Goal: Communication & Community: Answer question/provide support

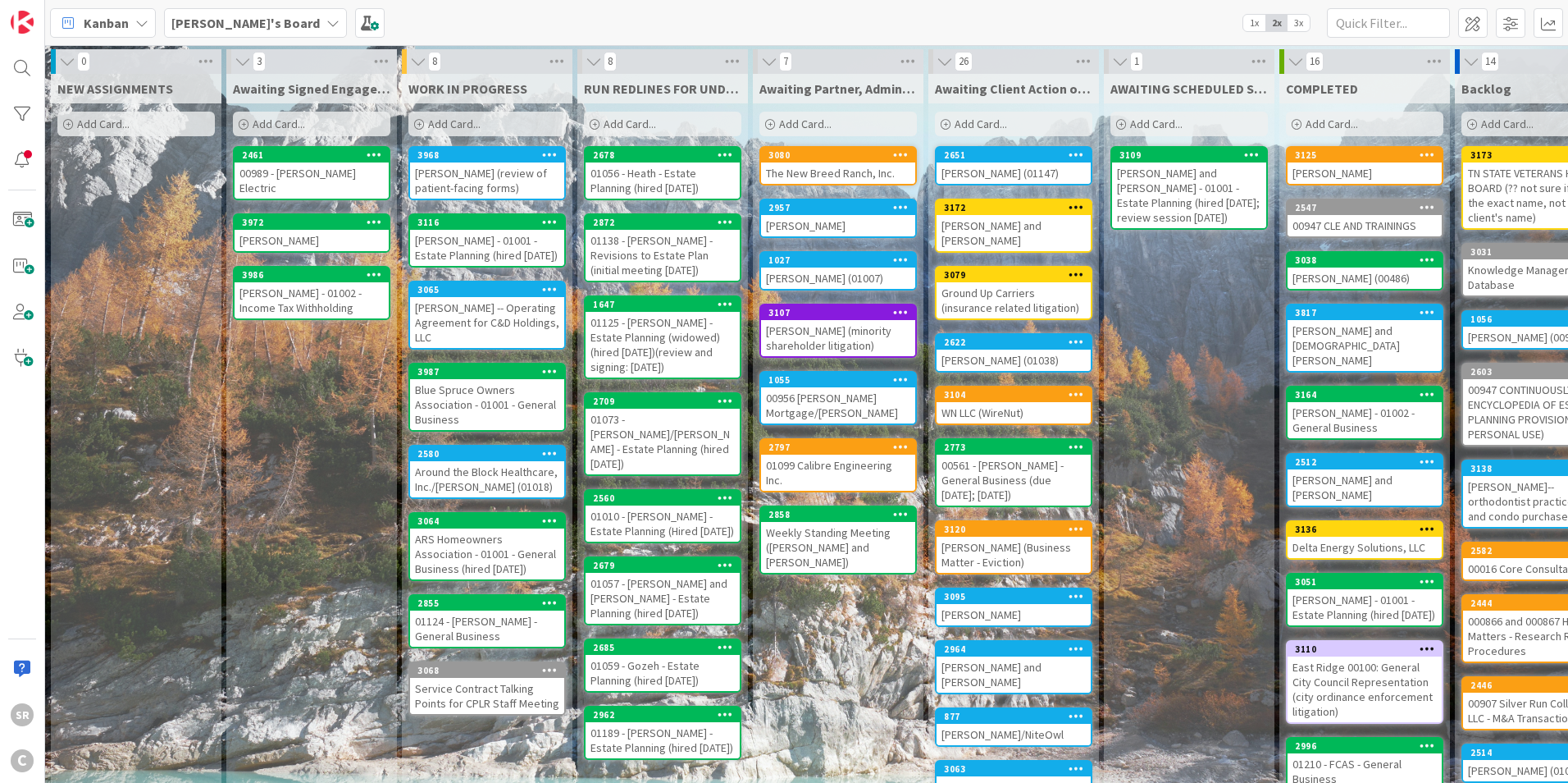
click at [980, 173] on div "[PERSON_NAME] (01147)" at bounding box center [1014, 173] width 154 height 21
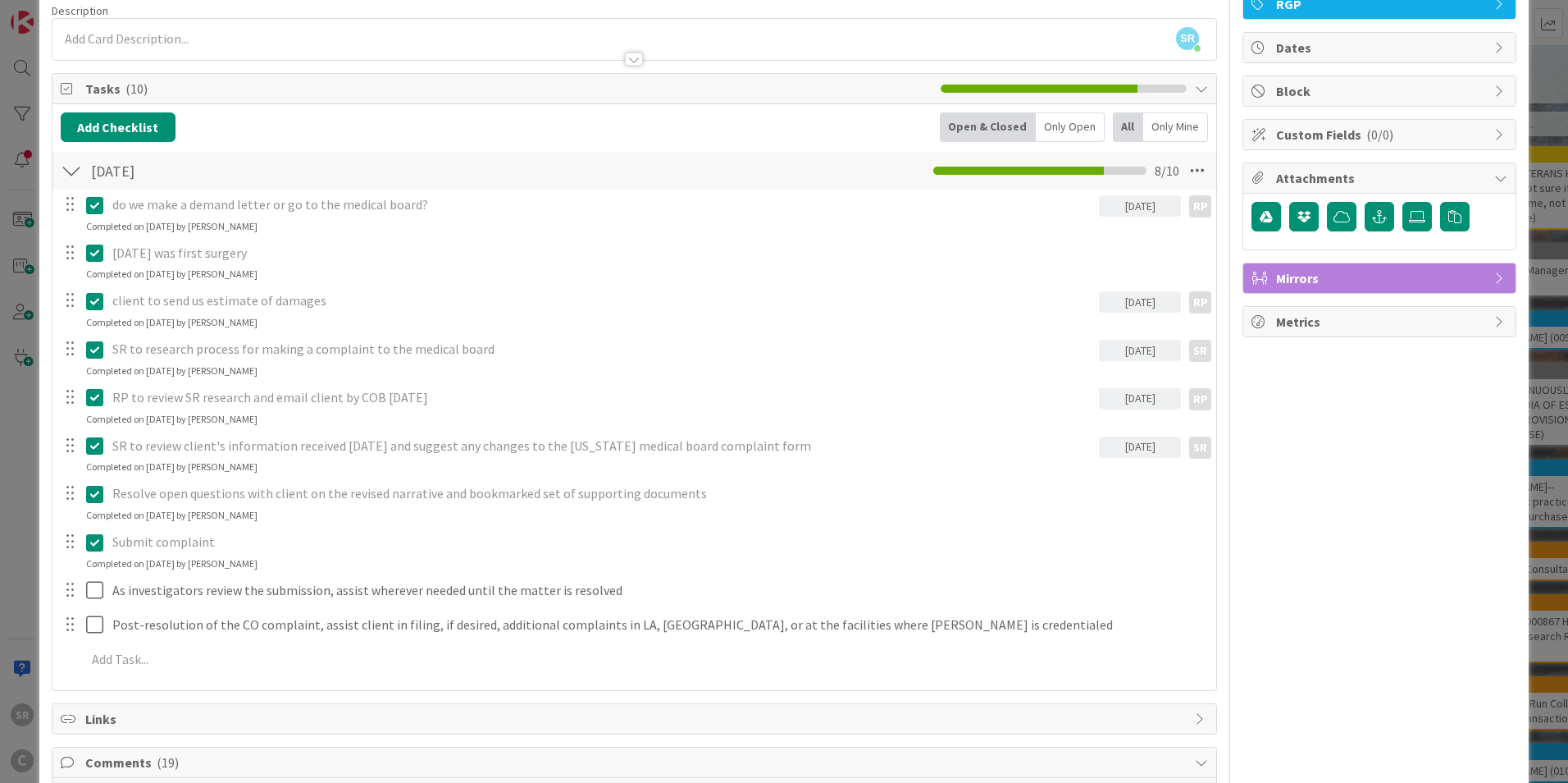
scroll to position [368, 0]
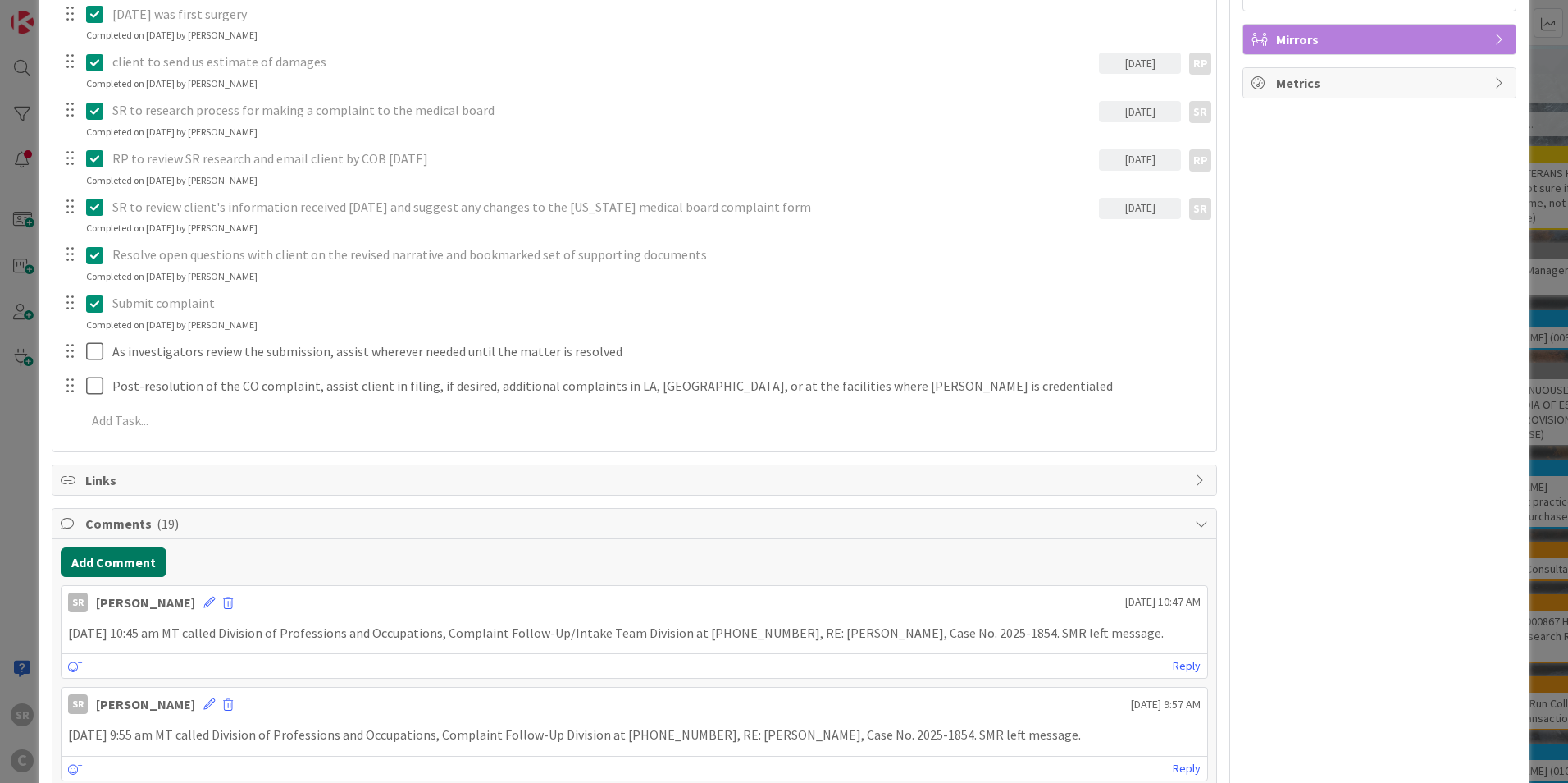
click at [88, 566] on button "Add Comment" at bounding box center [113, 562] width 106 height 30
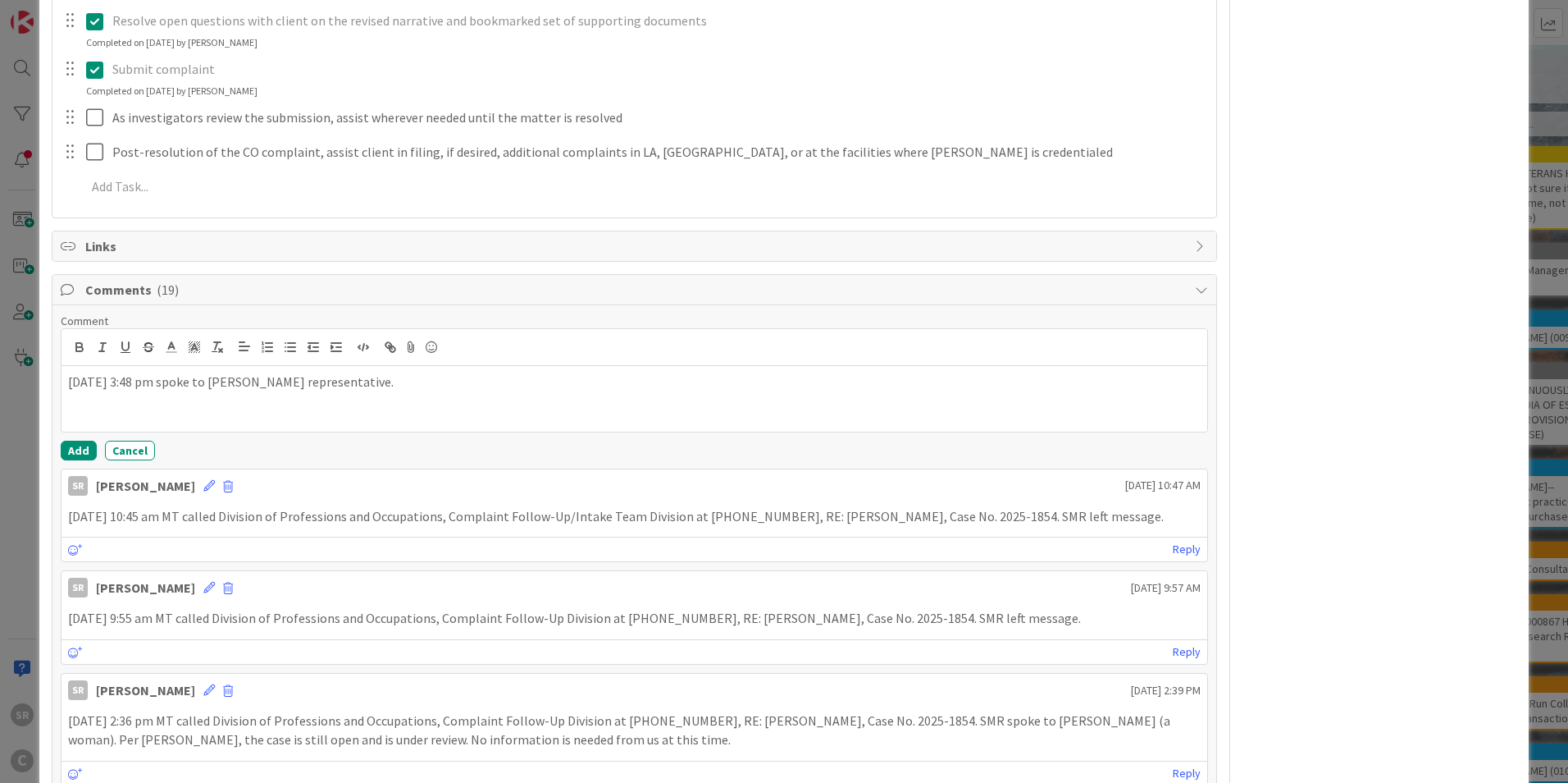
scroll to position [613, 0]
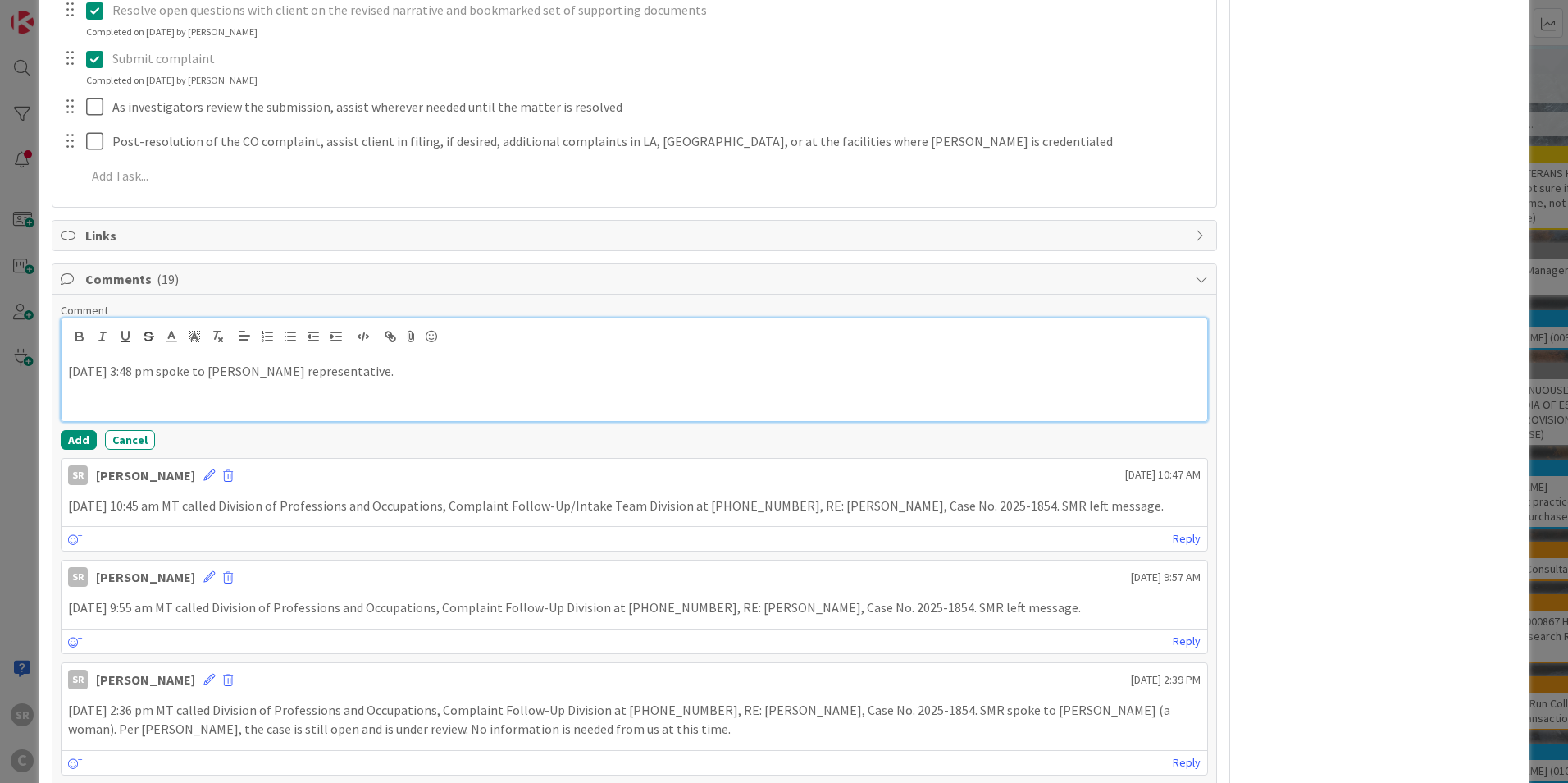
click at [506, 378] on p "[DATE] 3:48 pm spoke to [PERSON_NAME] representative." at bounding box center [635, 372] width 1133 height 19
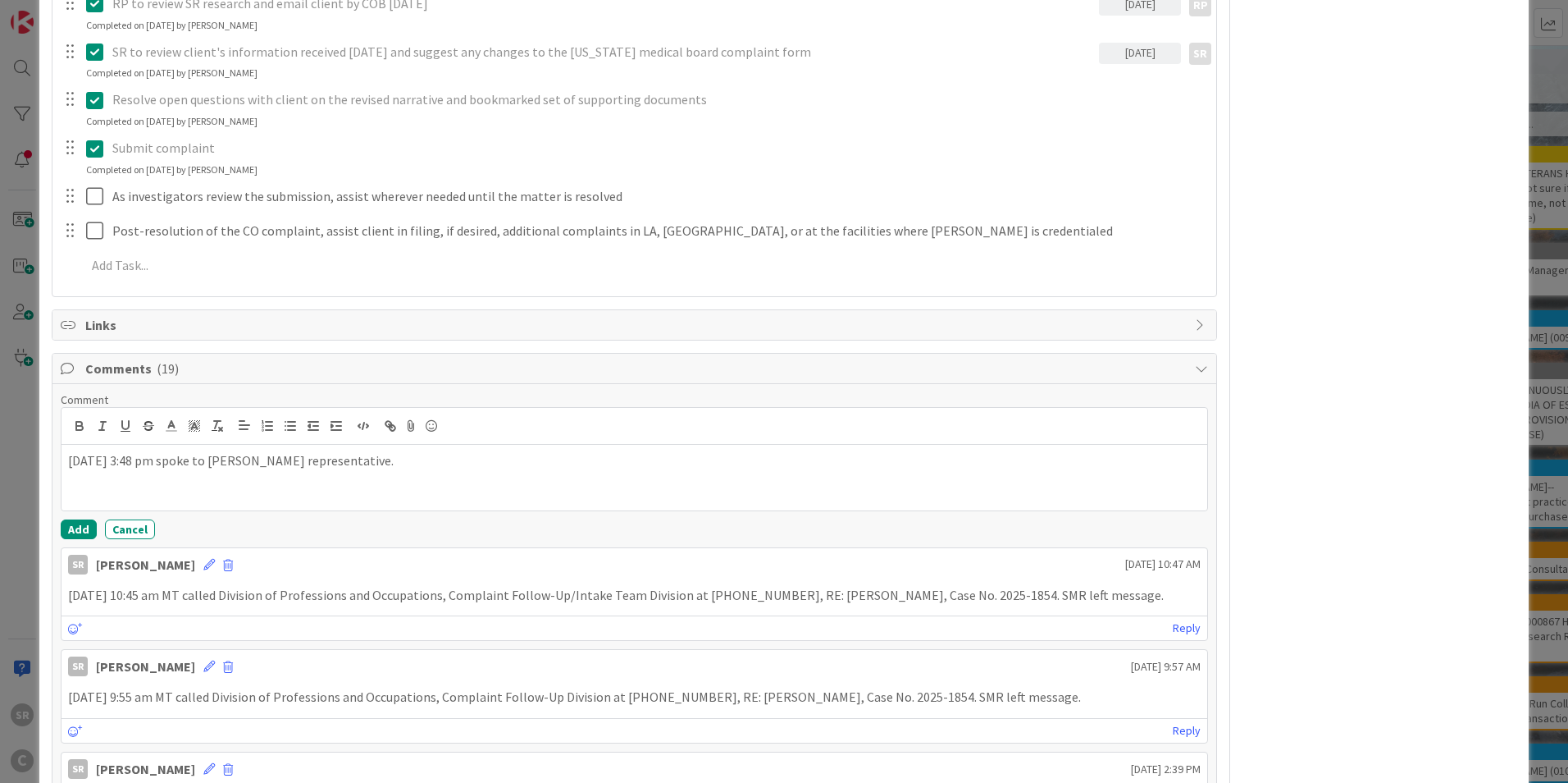
scroll to position [537, 0]
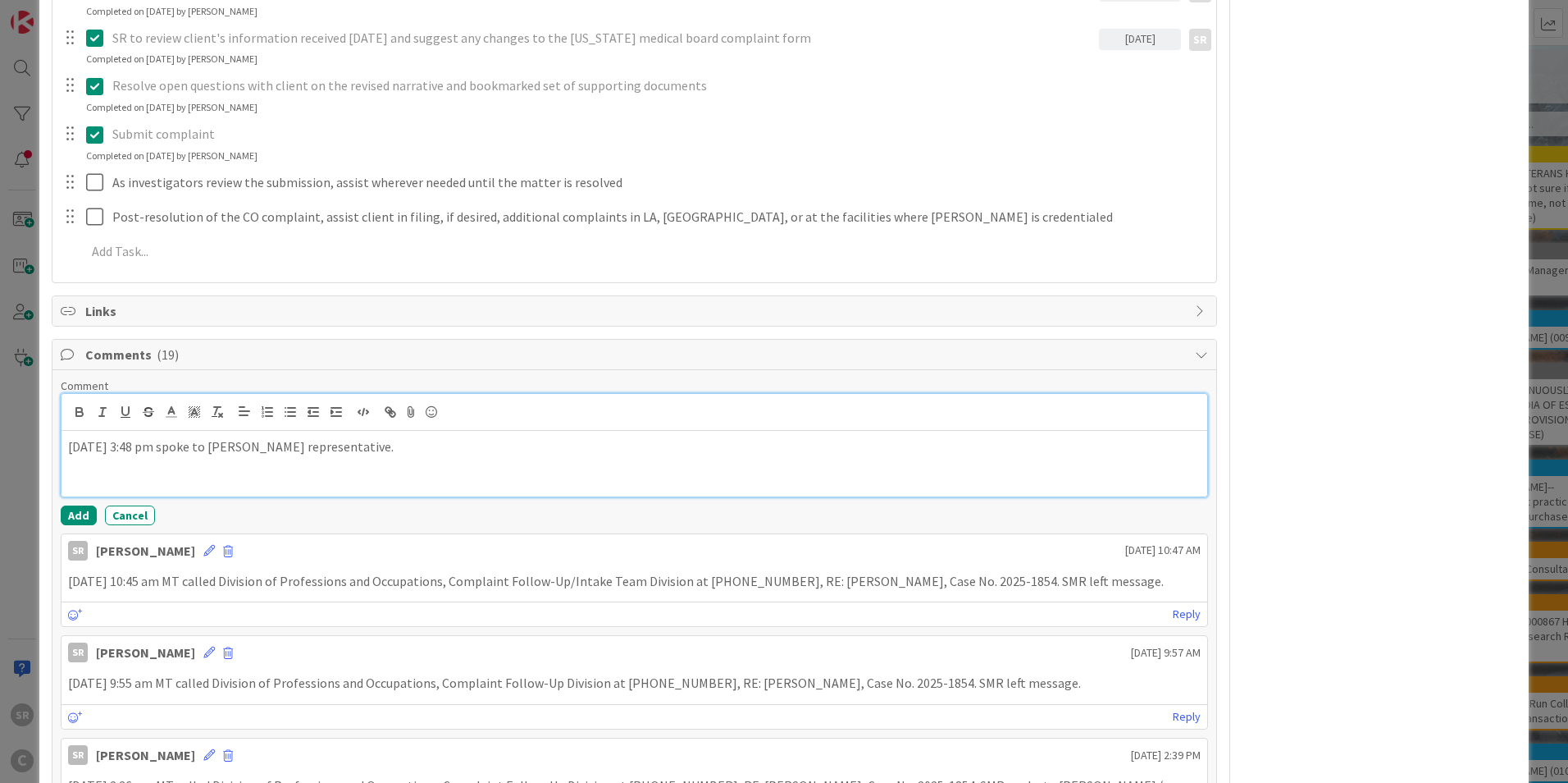
click at [395, 463] on div "[DATE] 3:48 pm spoke to [PERSON_NAME] representative." at bounding box center [634, 463] width 1146 height 66
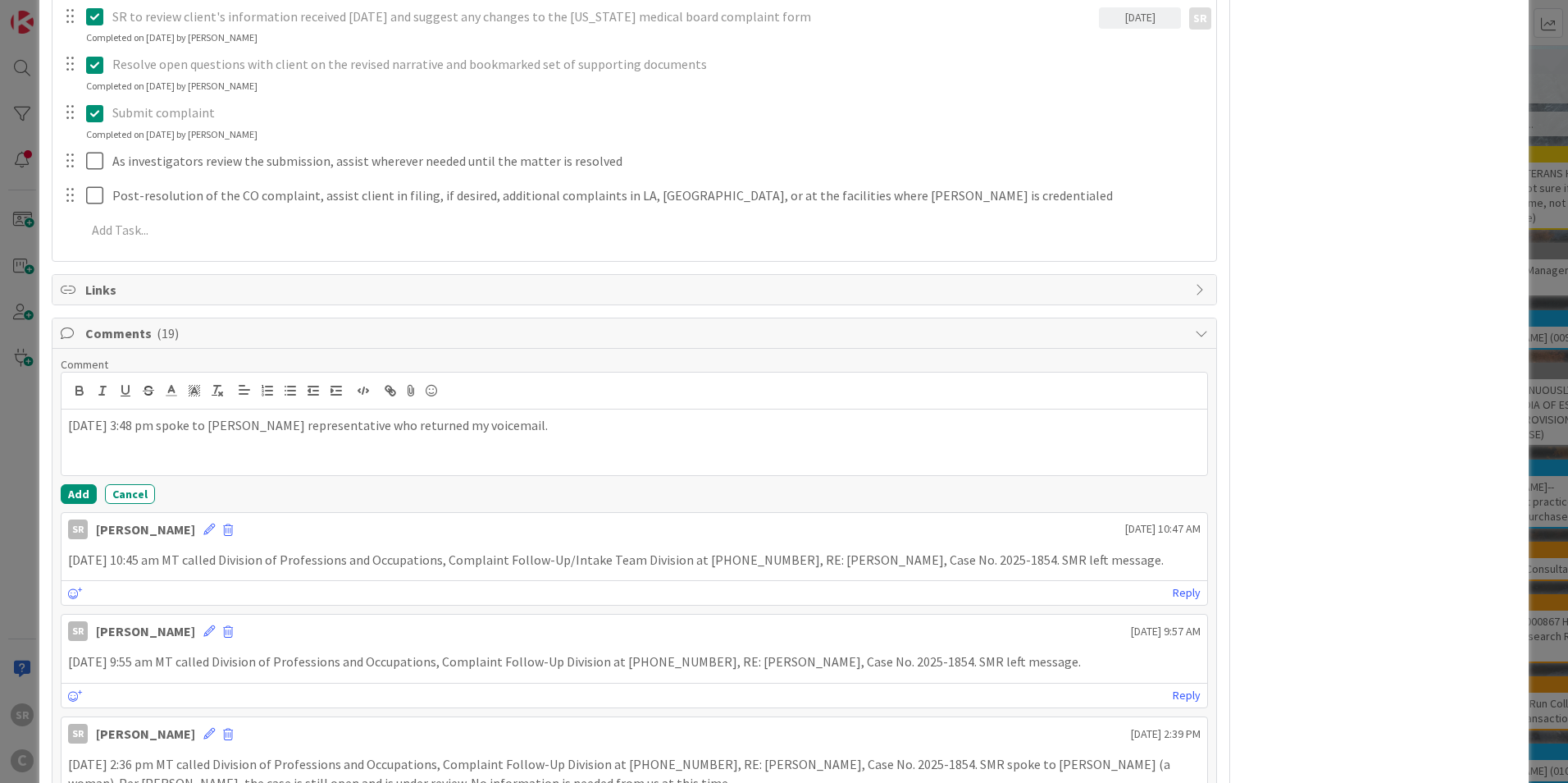
scroll to position [531, 0]
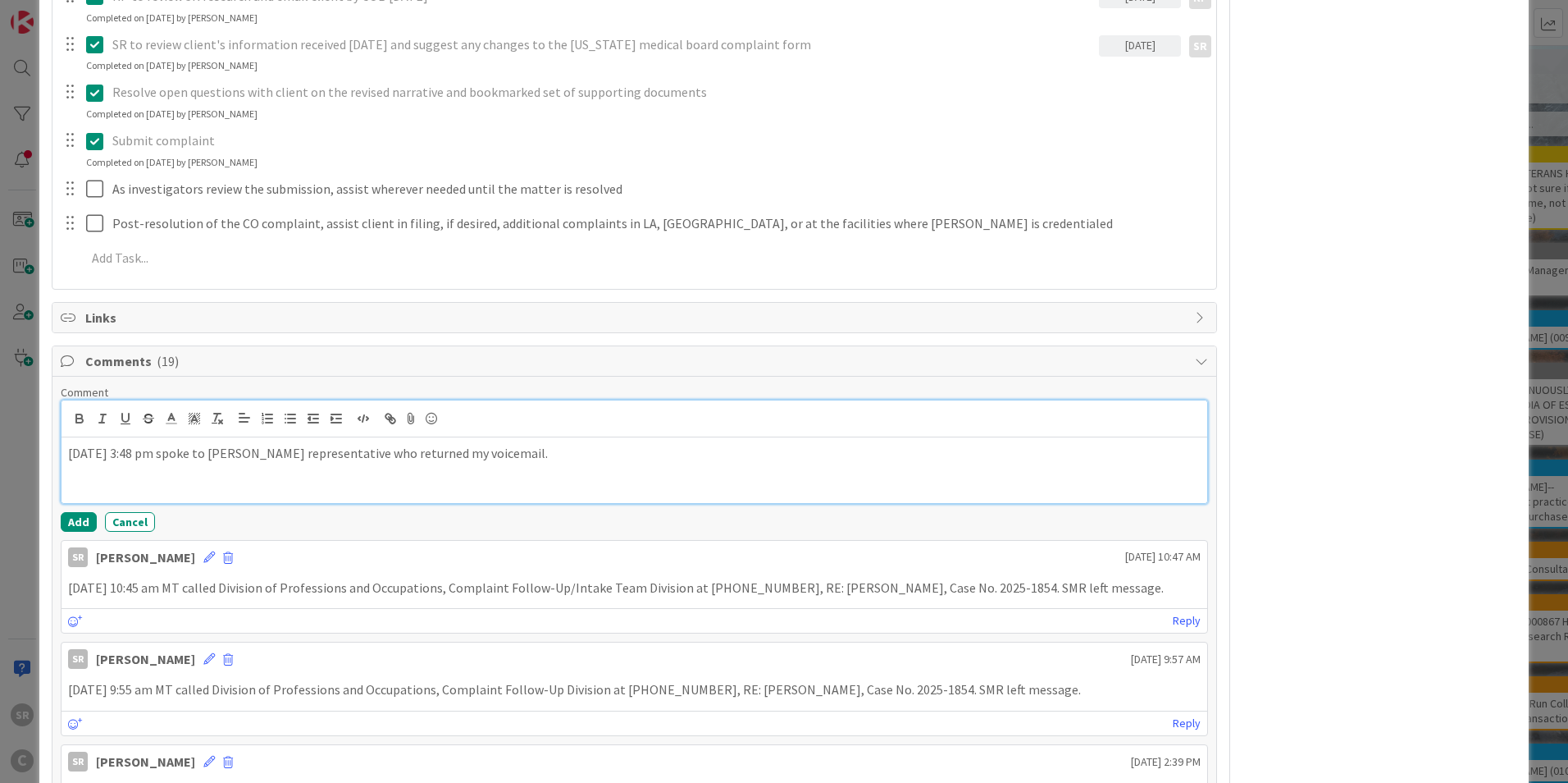
click at [556, 469] on div "[DATE] 3:48 pm spoke to [PERSON_NAME] representative who returned my voicemail." at bounding box center [634, 470] width 1146 height 66
click at [203, 560] on icon at bounding box center [209, 557] width 11 height 11
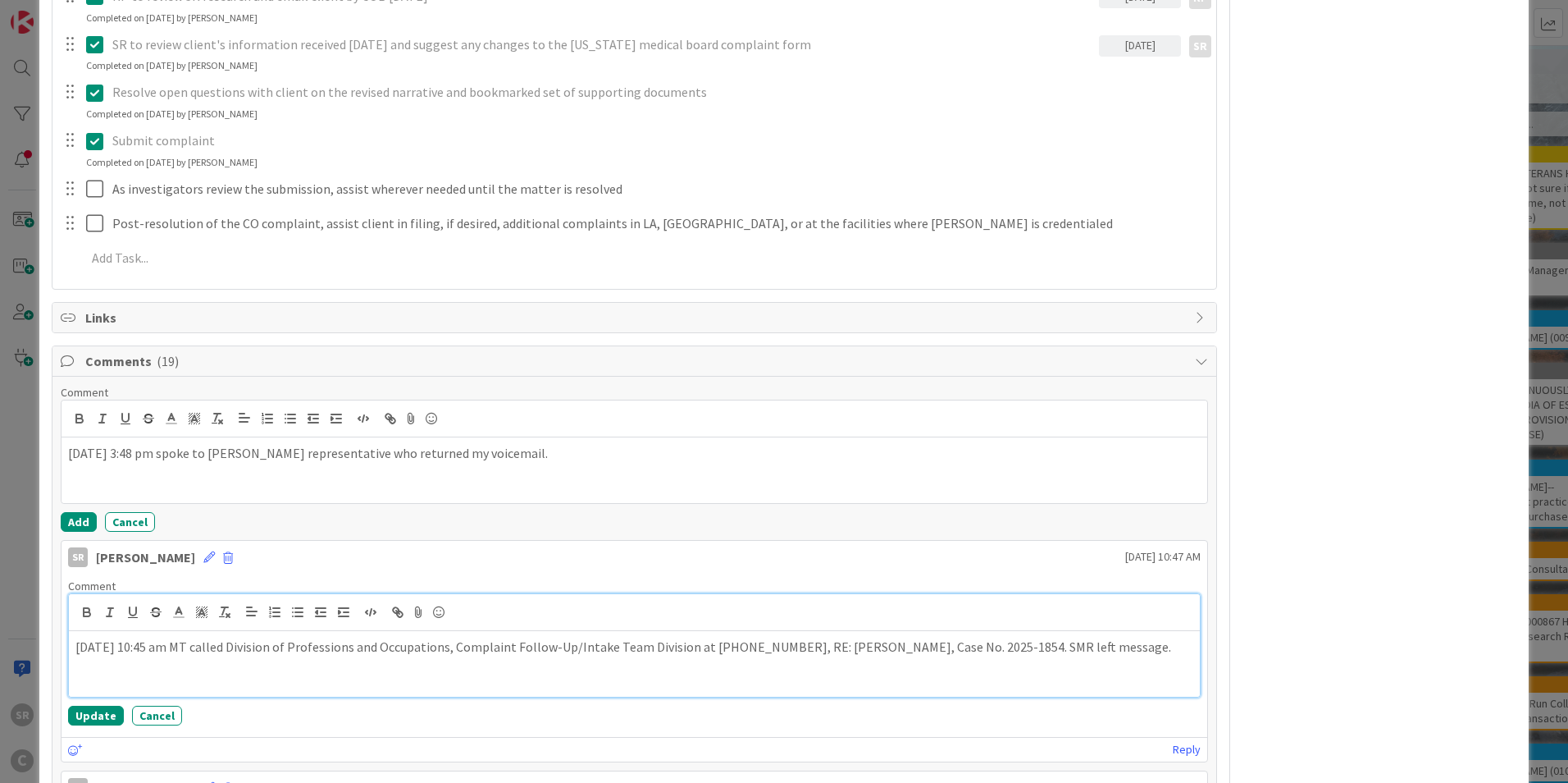
drag, startPoint x: 1150, startPoint y: 650, endPoint x: 718, endPoint y: 650, distance: 432.0
click at [718, 650] on p "[DATE] 10:45 am MT called Division of Professions and Occupations, Complaint Fo…" at bounding box center [635, 647] width 1118 height 19
copy p "at [PHONE_NUMBER], RE: [PERSON_NAME], Case No. 2025-1854. SMR left message"
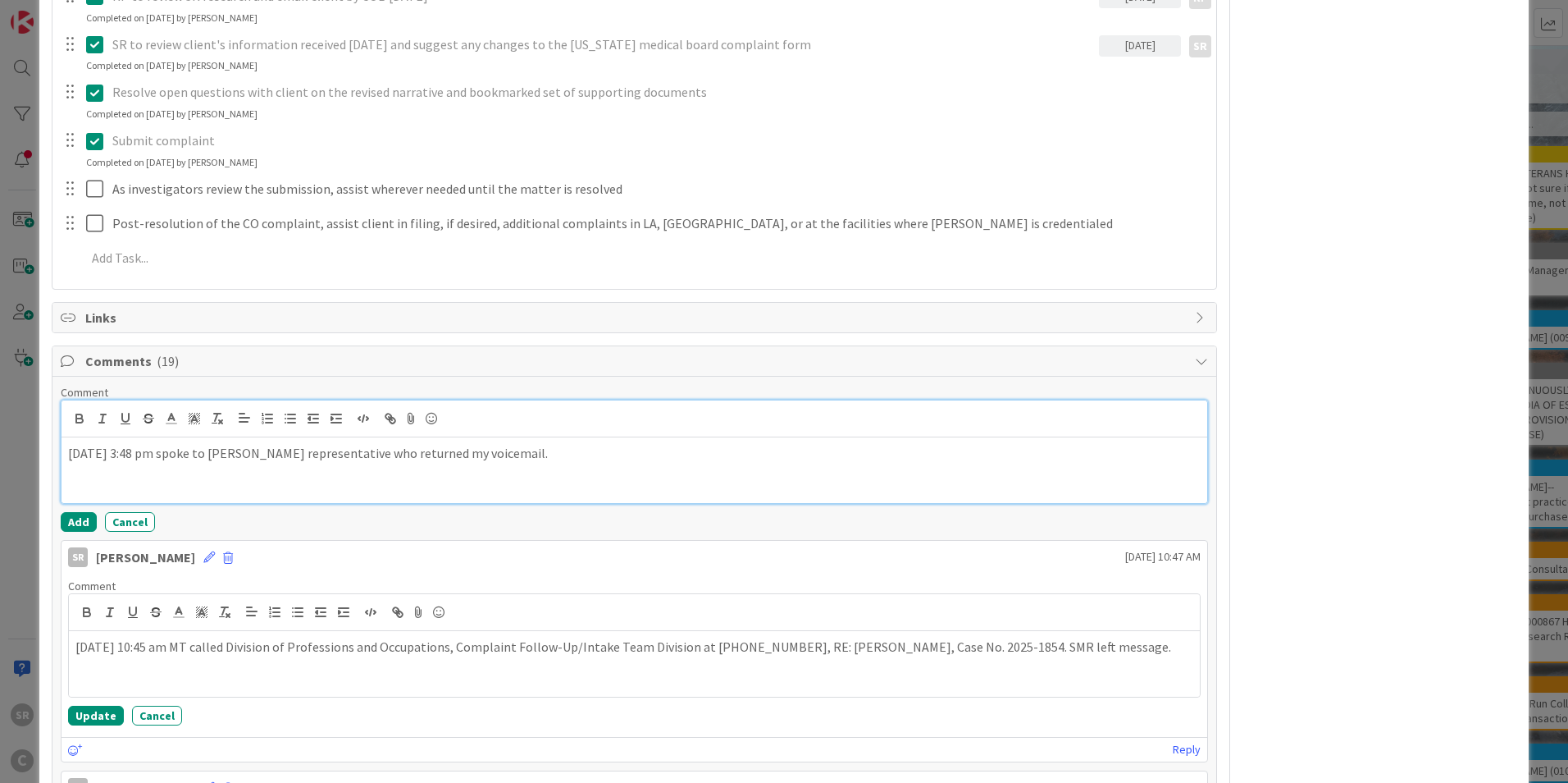
click at [518, 449] on p "[DATE] 3:48 pm spoke to [PERSON_NAME] representative who returned my voicemail." at bounding box center [635, 453] width 1133 height 19
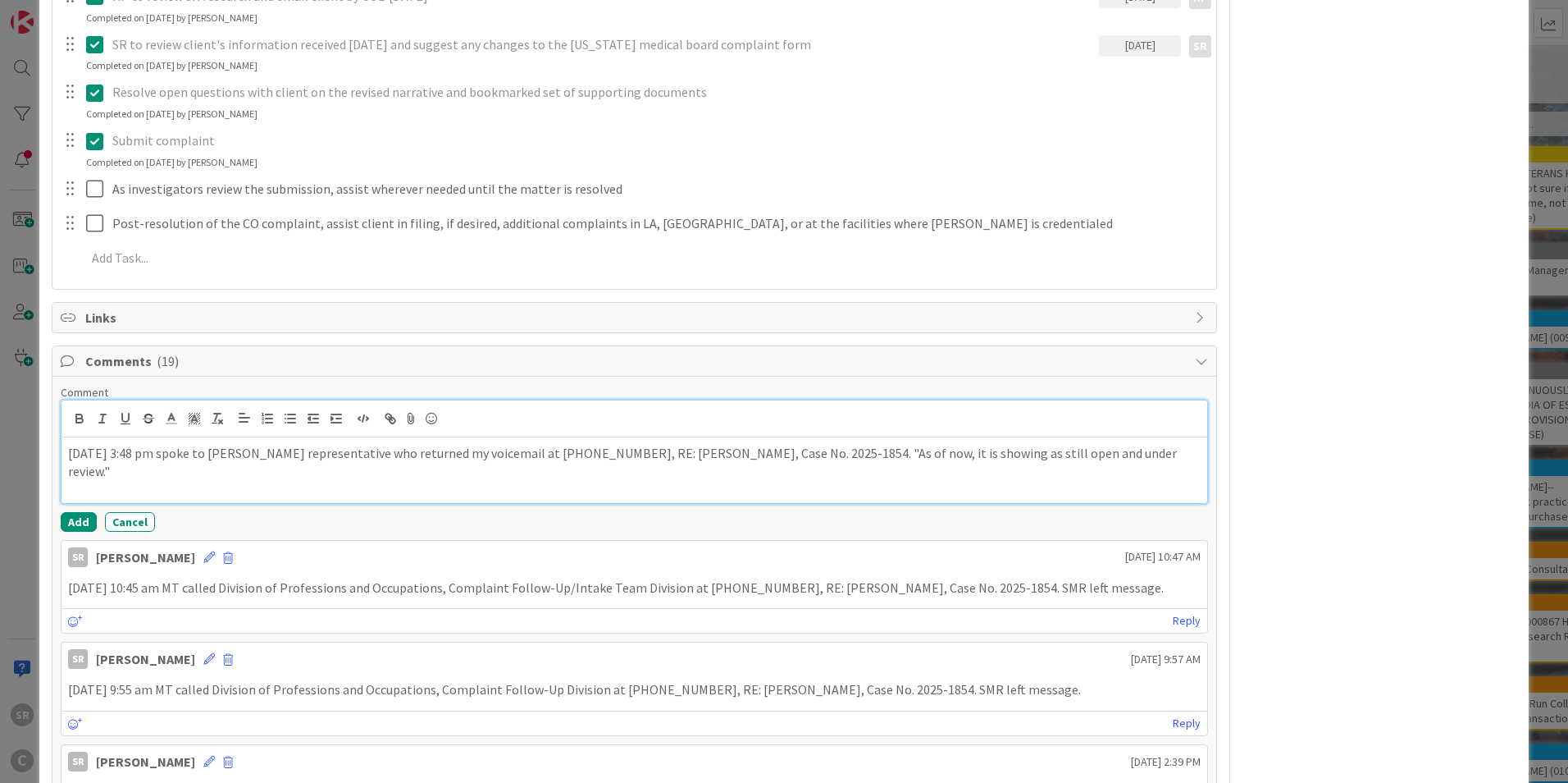
click at [839, 452] on p "[DATE] 3:48 pm spoke to [PERSON_NAME] representative who returned my voicemail …" at bounding box center [635, 462] width 1133 height 37
click at [1139, 456] on p "[DATE] 3:48 pm spoke to [PERSON_NAME] representative who returned my voicemail …" at bounding box center [635, 462] width 1133 height 37
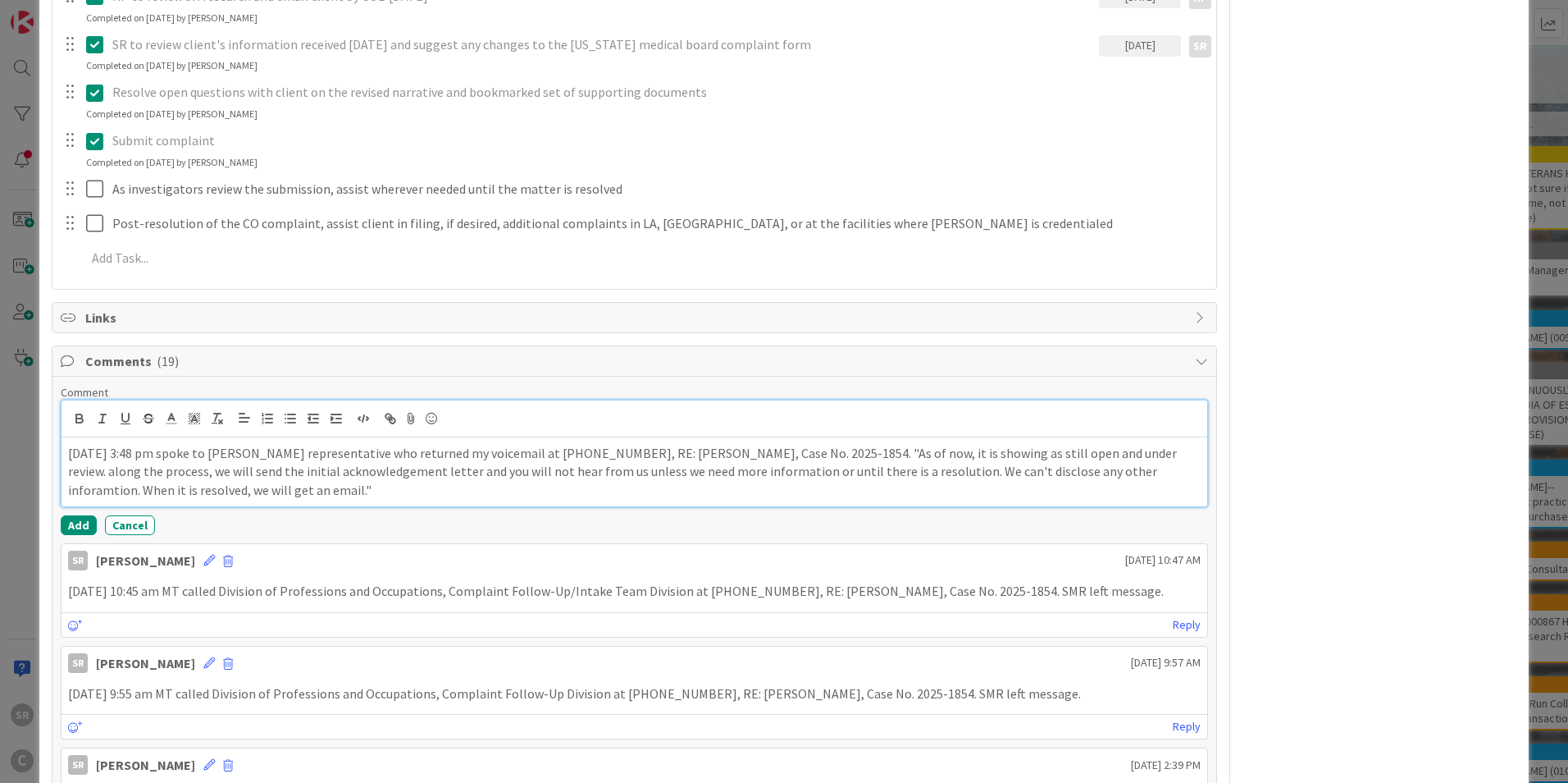
click at [1111, 475] on p "[DATE] 3:48 pm spoke to [PERSON_NAME] representative who returned my voicemail …" at bounding box center [635, 472] width 1133 height 56
drag, startPoint x: 1107, startPoint y: 468, endPoint x: 1082, endPoint y: 467, distance: 25.0
click at [1082, 467] on p "[DATE] 3:48 pm spoke to [PERSON_NAME] representative who returned my voicemail …" at bounding box center [635, 472] width 1133 height 56
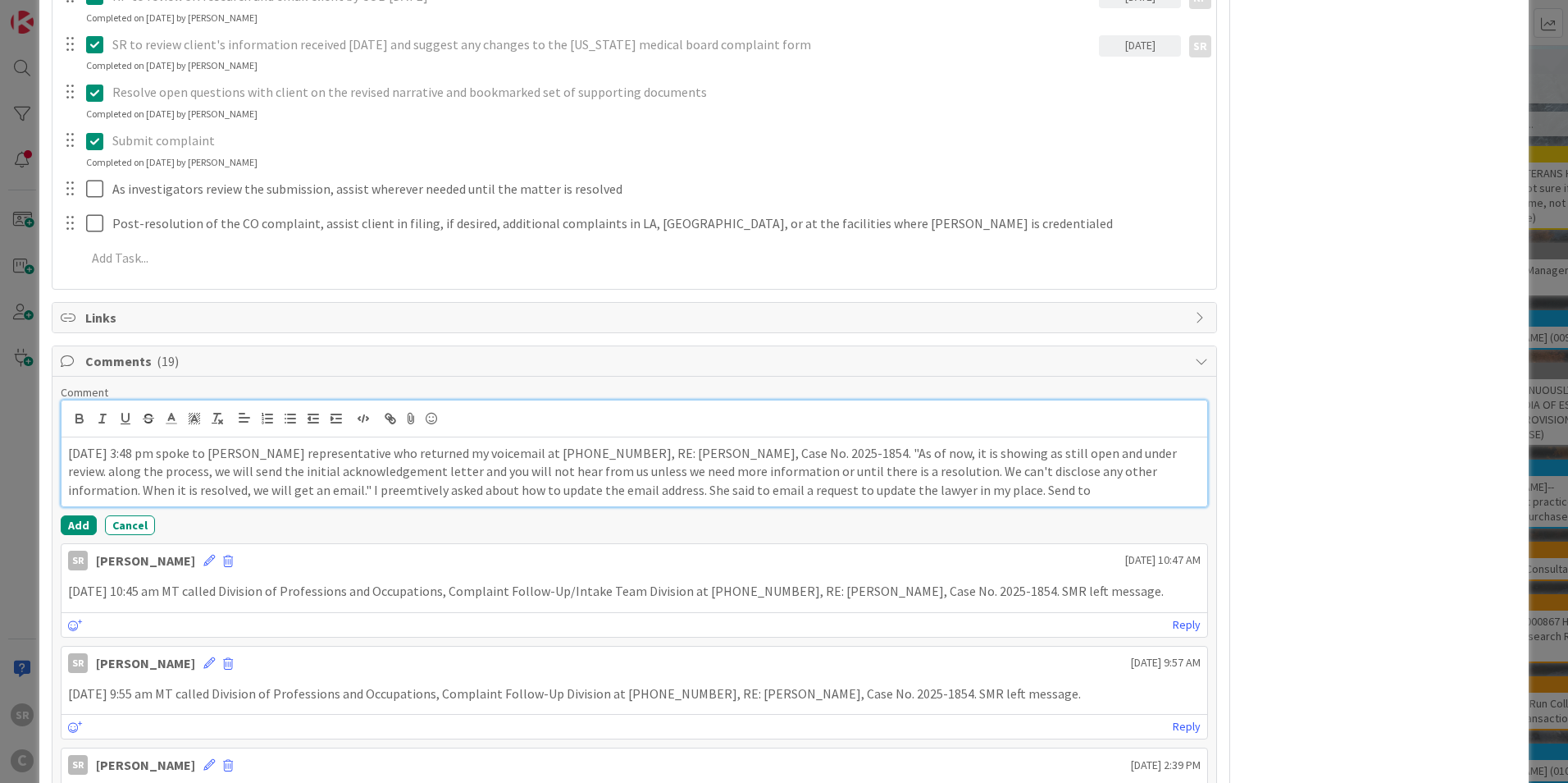
drag, startPoint x: 962, startPoint y: 490, endPoint x: 907, endPoint y: 494, distance: 55.1
click at [907, 494] on p "[DATE] 3:48 pm spoke to [PERSON_NAME] representative who returned my voicemail …" at bounding box center [635, 472] width 1133 height 56
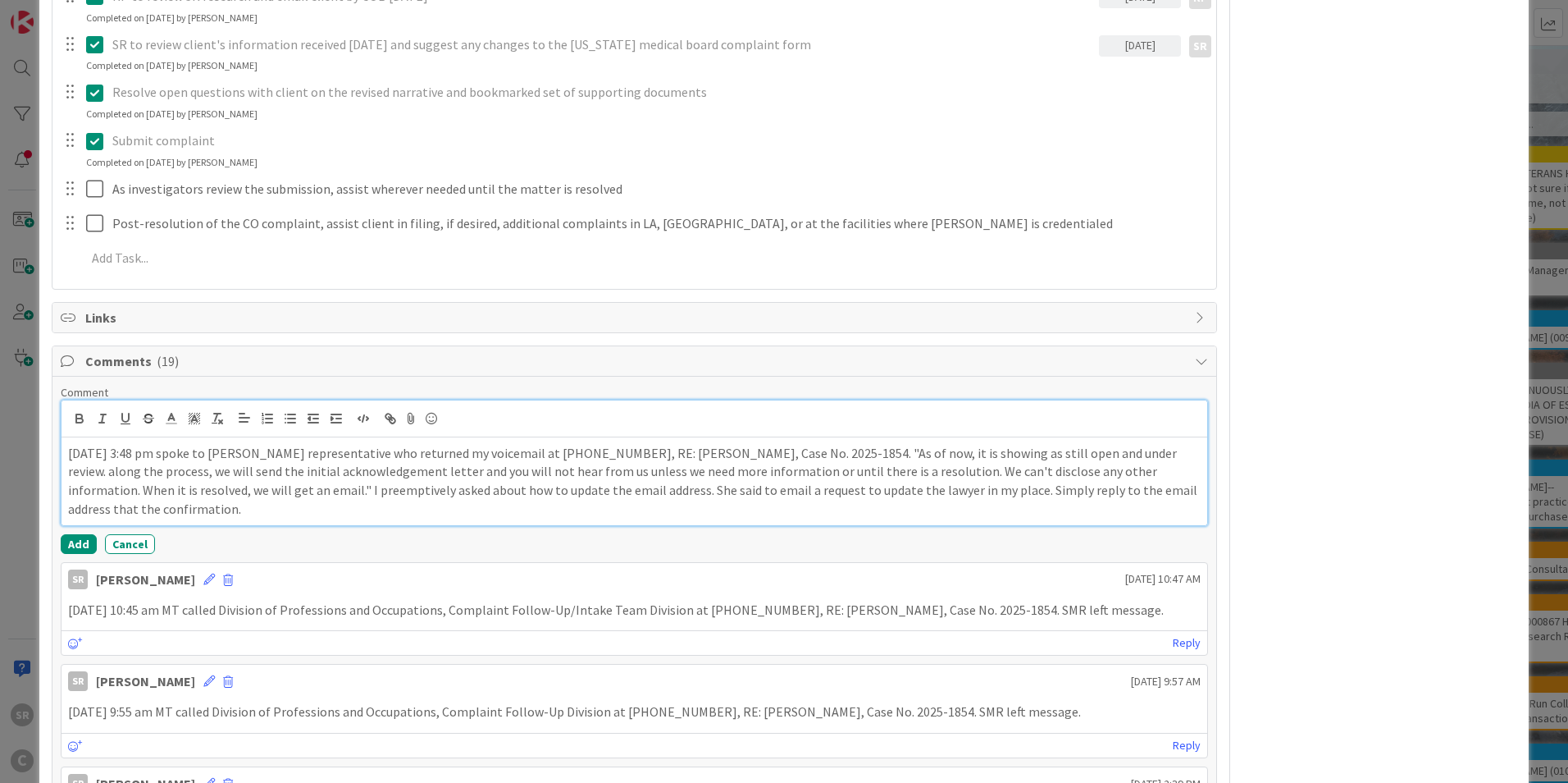
click at [304, 508] on p "[DATE] 3:48 pm spoke to [PERSON_NAME] representative who returned my voicemail …" at bounding box center [635, 480] width 1133 height 75
click at [224, 459] on p "[DATE] 3:48 pm spoke to [PERSON_NAME] representative who returned my voicemail …" at bounding box center [635, 480] width 1133 height 75
click at [356, 453] on p "[DATE] 3:48 pm spoke to [PERSON_NAME] representative who returned my voicemail …" at bounding box center [635, 480] width 1133 height 75
click at [548, 456] on p "[DATE] 3:48 pm spoke to [PERSON_NAME] representative [PERSON_NAME] who returned…" at bounding box center [635, 480] width 1133 height 75
drag, startPoint x: 536, startPoint y: 454, endPoint x: 629, endPoint y: 452, distance: 93.0
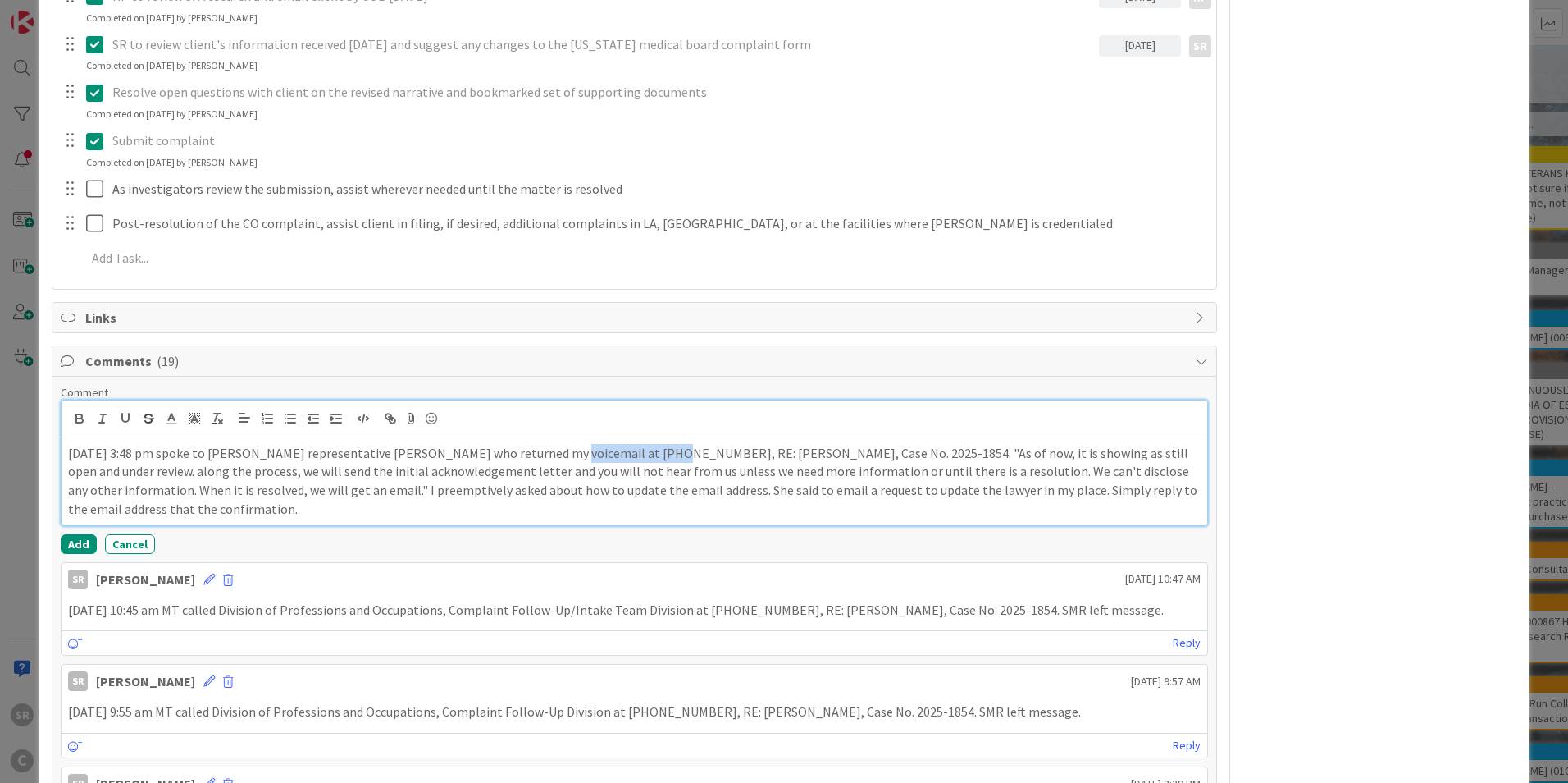
click at [629, 452] on p "[DATE] 3:48 pm spoke to [PERSON_NAME] representative [PERSON_NAME] who returned…" at bounding box center [635, 480] width 1133 height 75
click at [1083, 454] on p "[DATE] 3:48 pm spoke to [PERSON_NAME] representative [PERSON_NAME] who returned…" at bounding box center [635, 480] width 1133 height 75
click at [792, 454] on p "[DATE] 3:48 pm spoke to [PERSON_NAME] representative [PERSON_NAME] who returned…" at bounding box center [635, 480] width 1133 height 75
drag, startPoint x: 1181, startPoint y: 457, endPoint x: 1084, endPoint y: 451, distance: 97.2
click at [1084, 451] on p "[DATE] 3:48 pm spoke to [PERSON_NAME] representative [PERSON_NAME] who returned…" at bounding box center [635, 480] width 1133 height 75
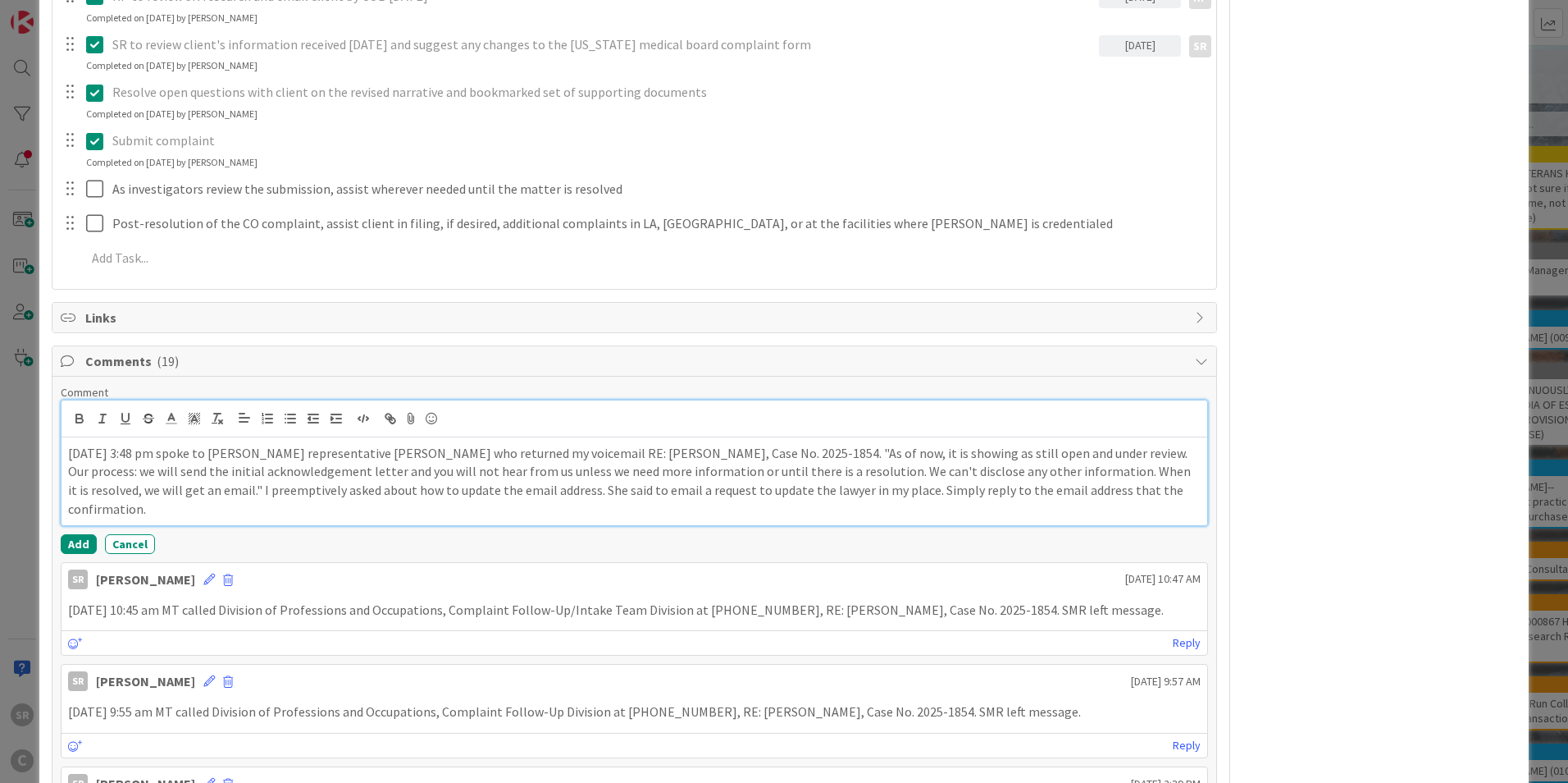
click at [307, 474] on p "[DATE] 3:48 pm spoke to [PERSON_NAME] representative [PERSON_NAME] who returned…" at bounding box center [635, 480] width 1133 height 75
click at [1159, 473] on p "[DATE] 3:48 pm spoke to [PERSON_NAME] representative [PERSON_NAME] who returned…" at bounding box center [635, 480] width 1133 height 75
click at [202, 492] on p "[DATE] 3:48 pm spoke to [PERSON_NAME] representative [PERSON_NAME] who returned…" at bounding box center [635, 480] width 1133 height 75
click at [755, 493] on p "[DATE] 3:48 pm spoke to [PERSON_NAME] representative [PERSON_NAME] who returned…" at bounding box center [635, 480] width 1133 height 75
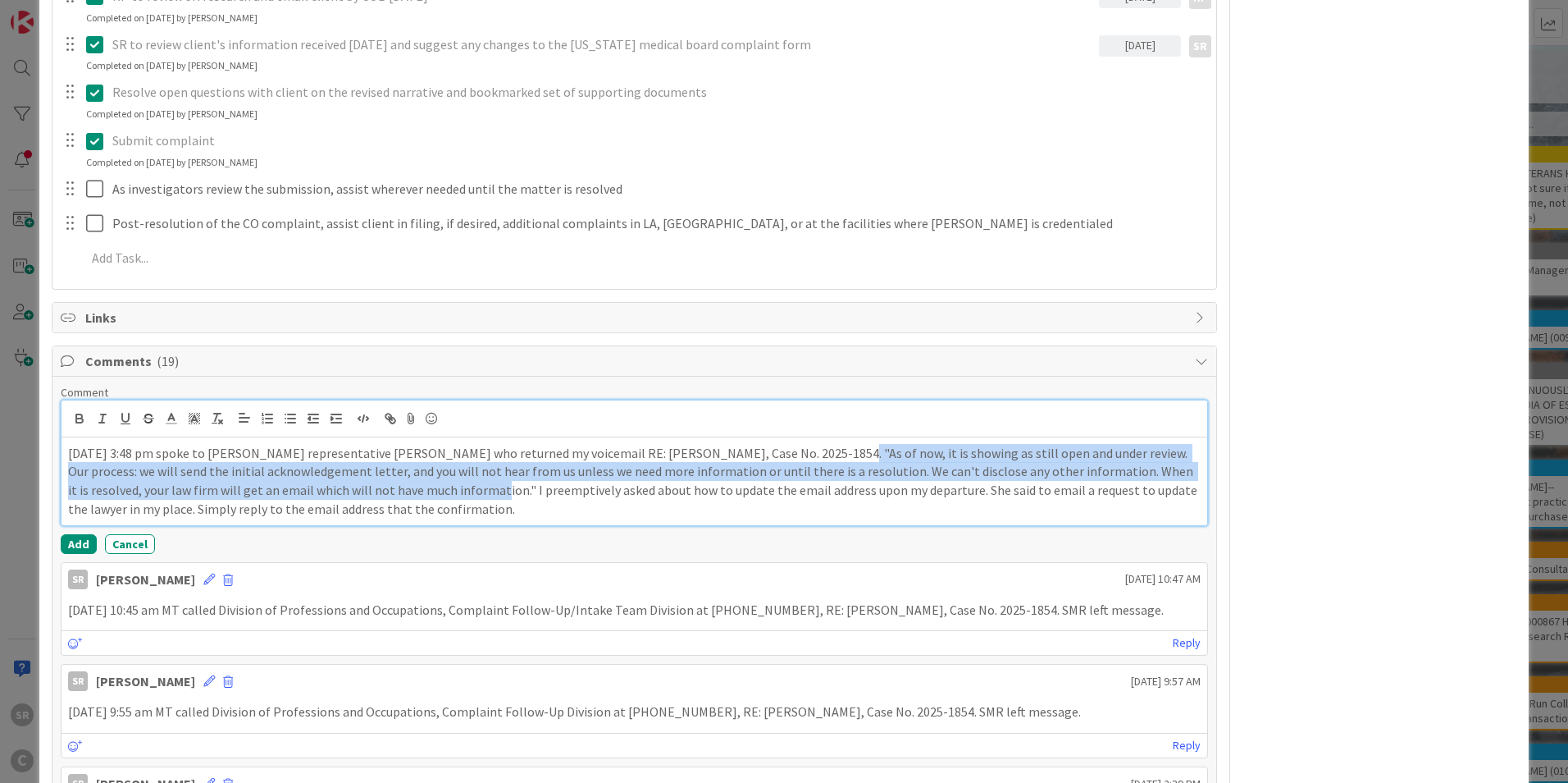
drag, startPoint x: 411, startPoint y: 488, endPoint x: 784, endPoint y: 453, distance: 374.6
click at [784, 453] on p "[DATE] 3:48 pm spoke to [PERSON_NAME] representative [PERSON_NAME] who returned…" at bounding box center [635, 480] width 1133 height 75
copy p "As of now, it is showing as still open and under review. Our process: we will s…"
click at [77, 546] on button "Add" at bounding box center [78, 544] width 36 height 19
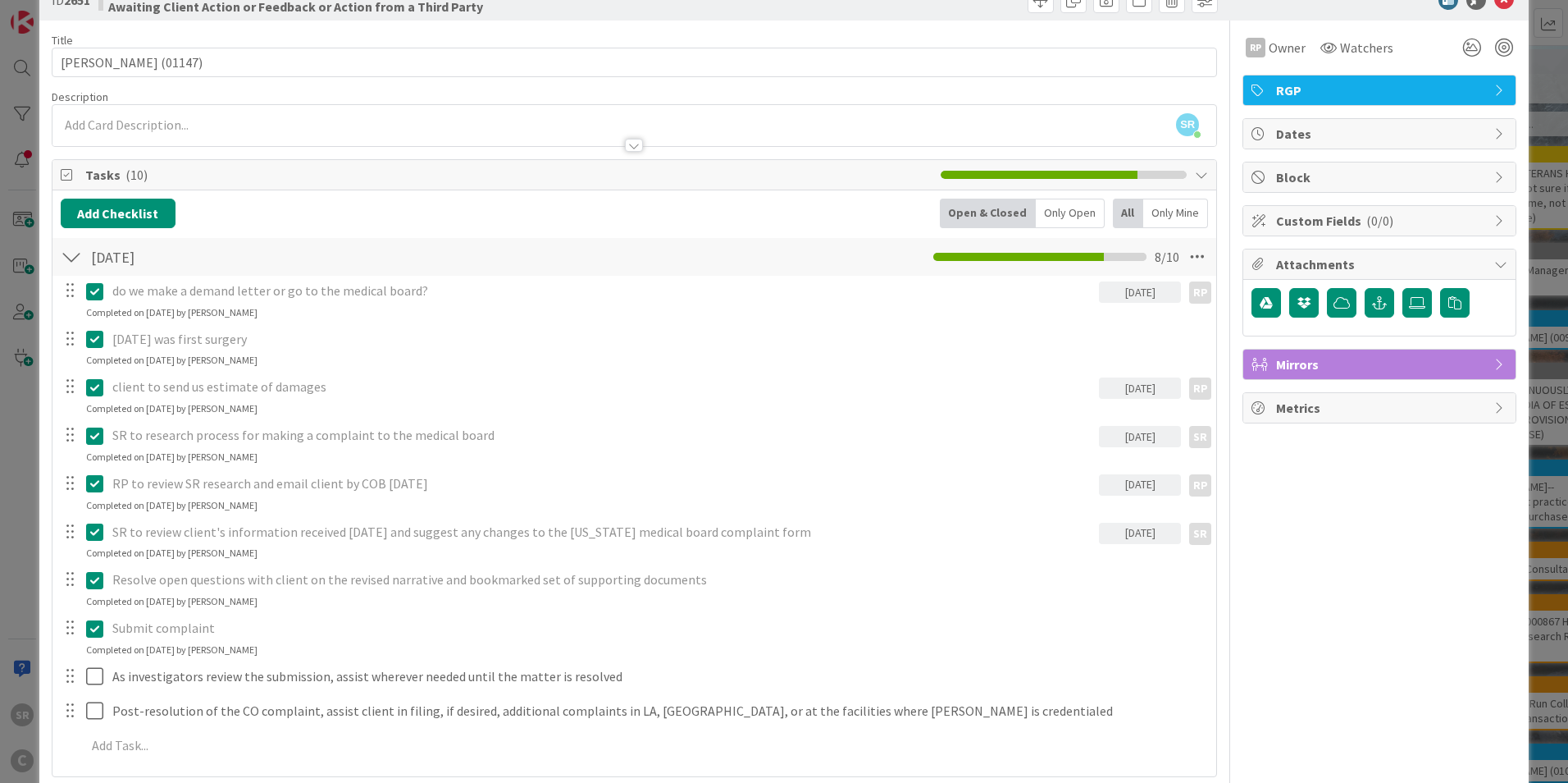
scroll to position [0, 0]
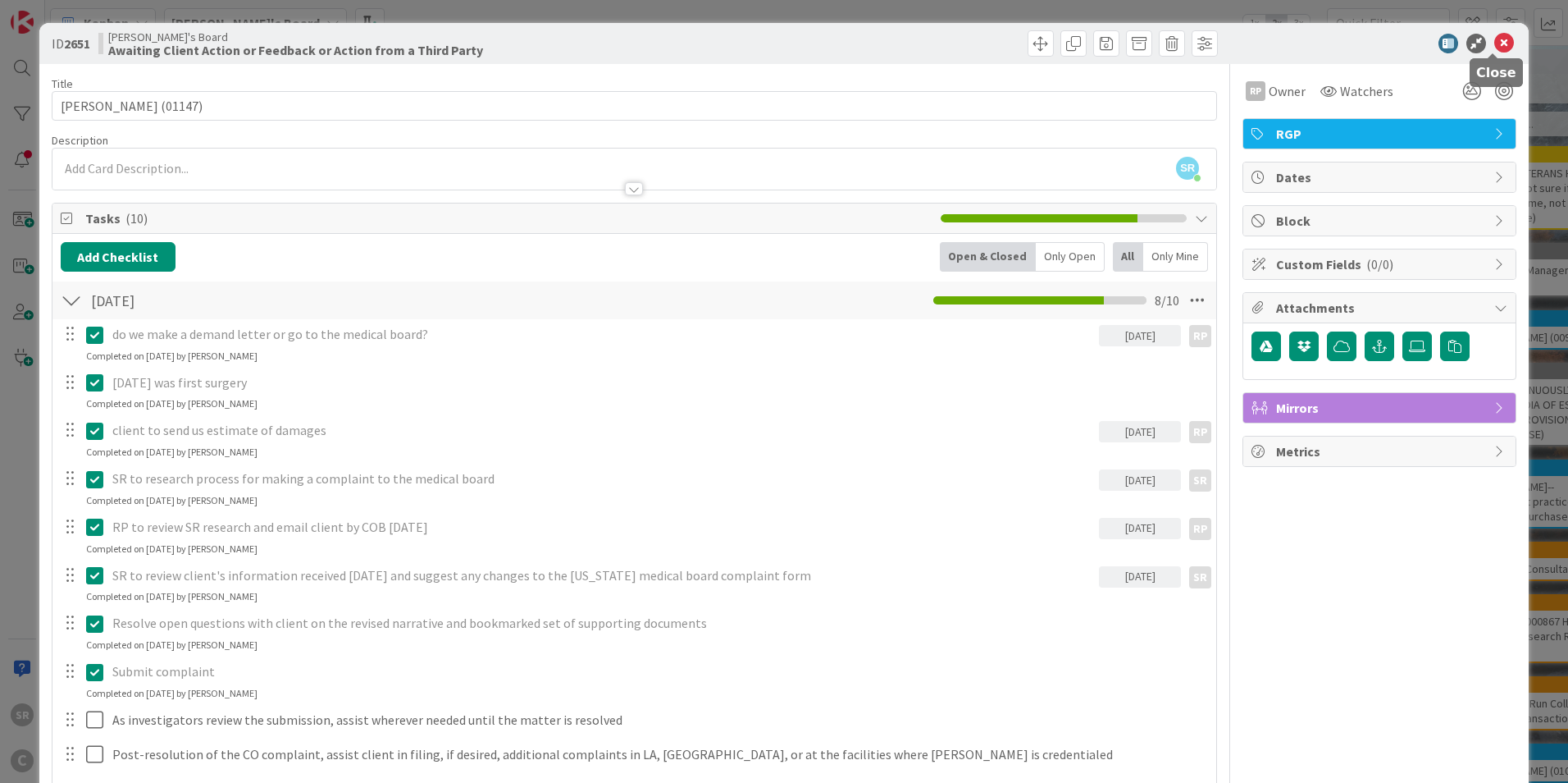
click at [1494, 44] on icon at bounding box center [1504, 43] width 19 height 19
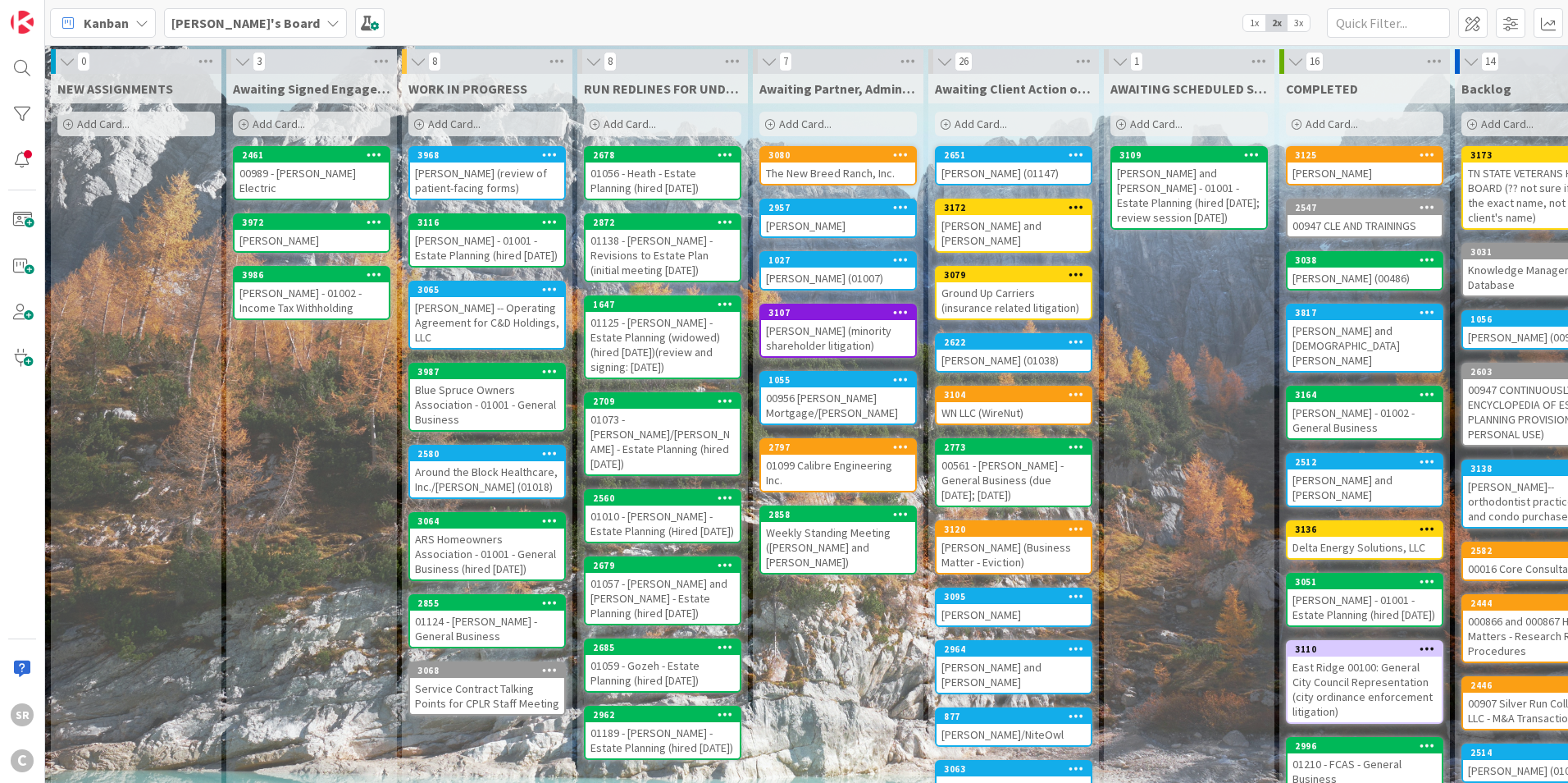
click at [985, 164] on div "[PERSON_NAME] (01147)" at bounding box center [1014, 173] width 154 height 21
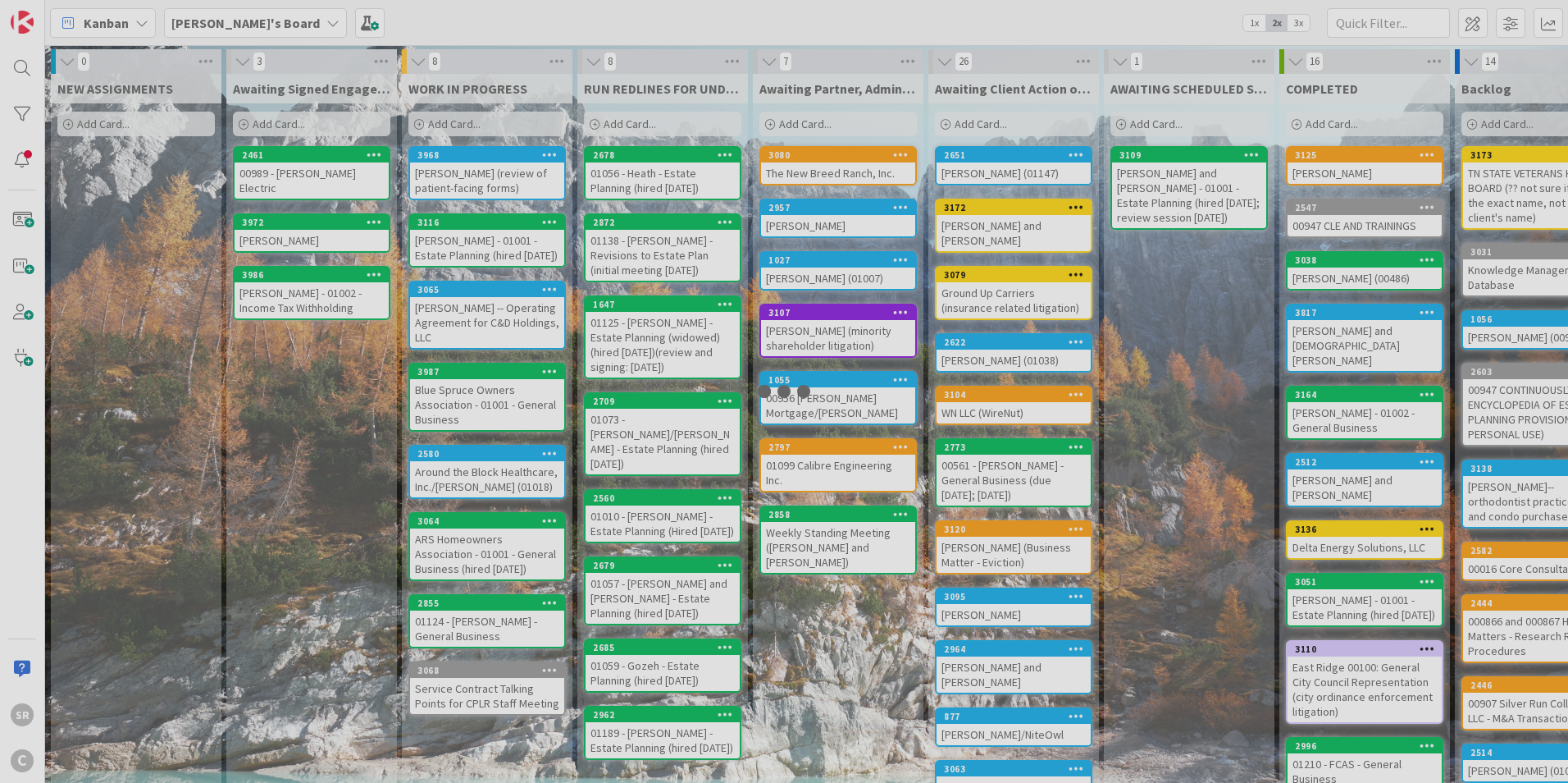
click at [985, 164] on div at bounding box center [784, 391] width 1568 height 783
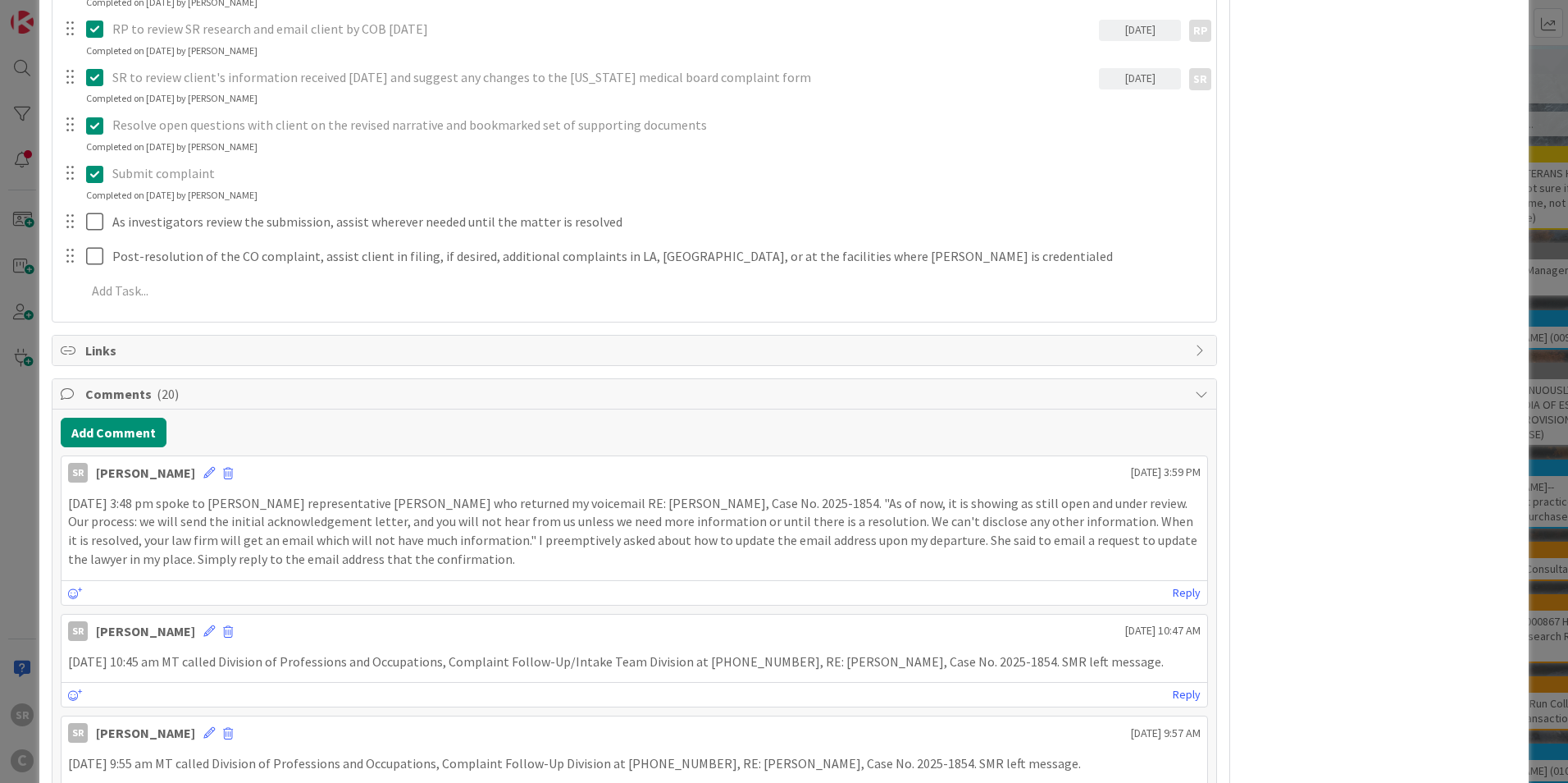
scroll to position [545, 0]
